Goal: Task Accomplishment & Management: Complete application form

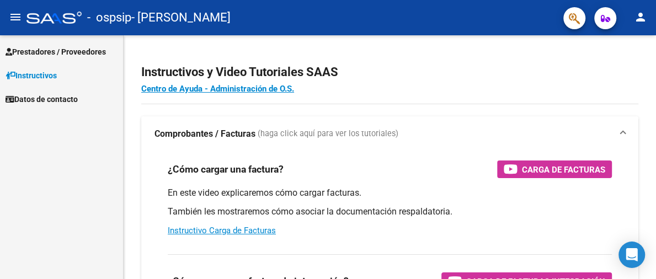
click at [59, 51] on span "Prestadores / Proveedores" at bounding box center [56, 52] width 100 height 12
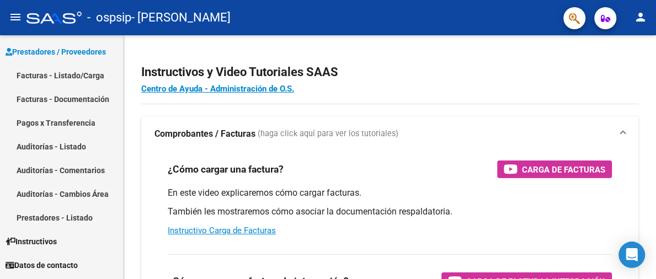
click at [47, 81] on link "Facturas - Listado/Carga" at bounding box center [61, 75] width 123 height 24
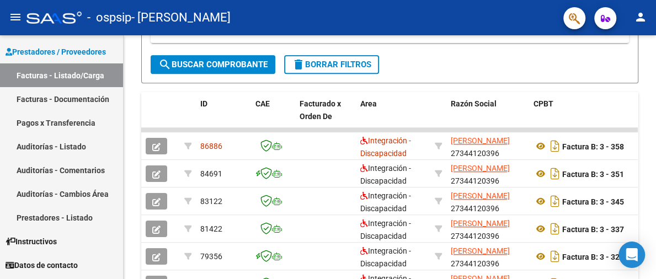
scroll to position [245, 0]
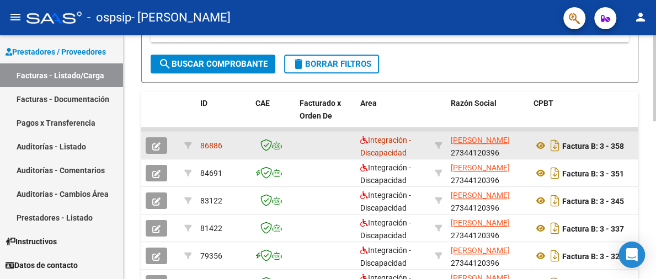
click at [154, 144] on icon "button" at bounding box center [156, 146] width 8 height 8
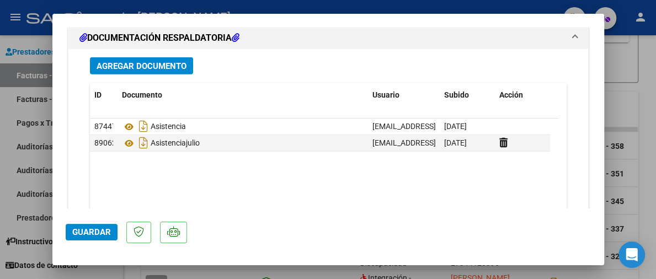
scroll to position [1423, 0]
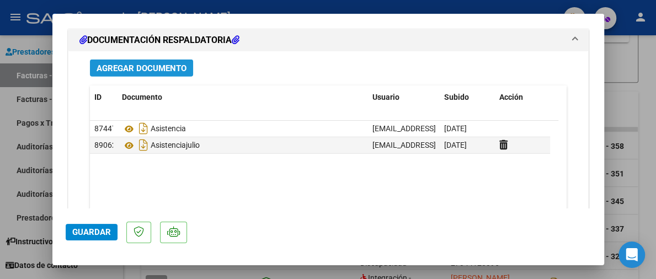
click at [157, 70] on span "Agregar Documento" at bounding box center [142, 68] width 90 height 10
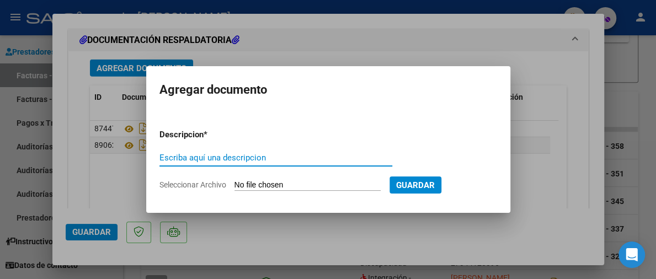
click at [209, 162] on input "Escriba aquí una descripcion" at bounding box center [276, 158] width 233 height 10
type input "asist [PERSON_NAME]"
click at [269, 181] on input "Seleccionar Archivo" at bounding box center [308, 186] width 146 height 10
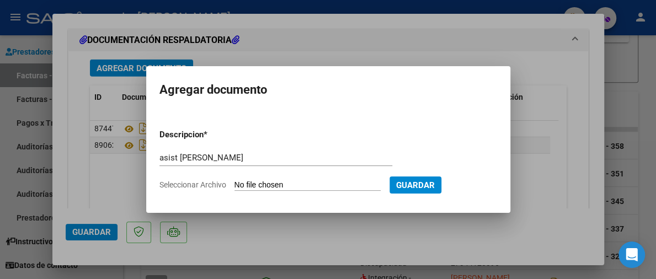
type input "C:\fakepath\IMG_1099.jpeg"
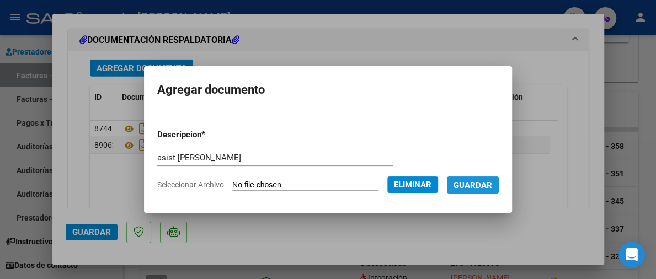
click at [482, 184] on span "Guardar" at bounding box center [473, 186] width 39 height 10
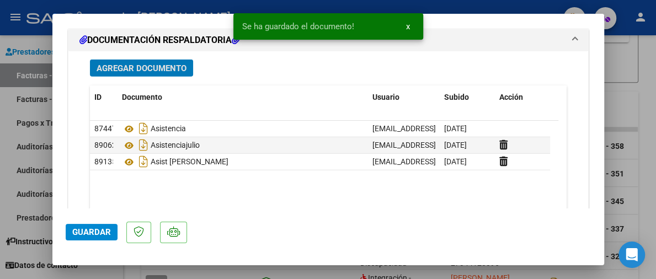
click at [81, 232] on span "Guardar" at bounding box center [91, 232] width 39 height 10
click at [38, 196] on div at bounding box center [328, 139] width 656 height 279
type input "$ 0,00"
